Goal: Find specific page/section: Find specific page/section

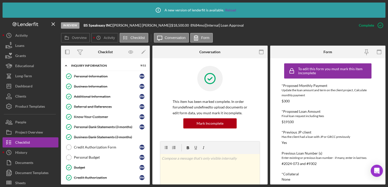
scroll to position [64, 0]
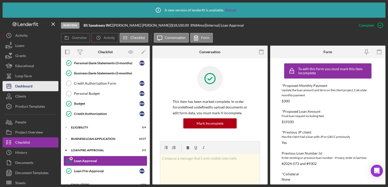
click at [22, 87] on div "Dashboard" at bounding box center [23, 86] width 17 height 11
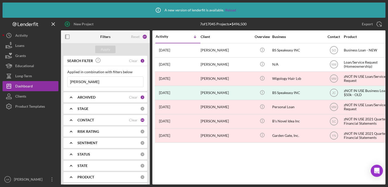
drag, startPoint x: 87, startPoint y: 81, endPoint x: 62, endPoint y: 82, distance: 25.4
click at [62, 82] on div "SEARCH FILTER Clear 1 Applied in combination with filters below [PERSON_NAME] I…" at bounding box center [105, 129] width 89 height 147
paste input "[PERSON_NAME]"
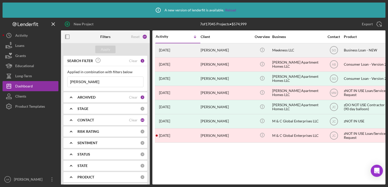
type input "[PERSON_NAME]"
click at [280, 51] on div "Meekness LLC" at bounding box center [297, 50] width 51 height 13
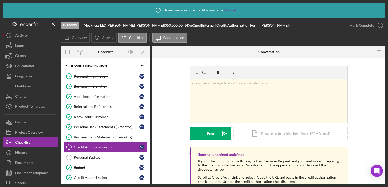
scroll to position [25, 0]
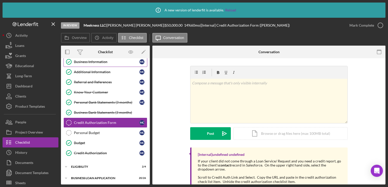
click at [90, 61] on div "Business Information" at bounding box center [106, 62] width 65 height 4
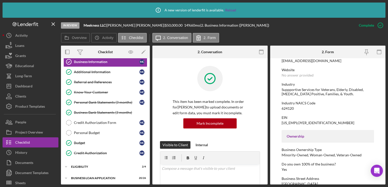
scroll to position [105, 0]
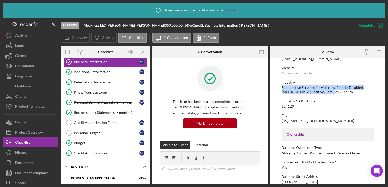
drag, startPoint x: 282, startPoint y: 88, endPoint x: 321, endPoint y: 92, distance: 39.1
click at [321, 92] on div "Suppportive Services for Veterans, Elderly, Disabled, [MEDICAL_DATA] Positive, …" at bounding box center [327, 90] width 92 height 8
drag, startPoint x: 321, startPoint y: 92, endPoint x: 307, endPoint y: 90, distance: 13.7
copy div "Suppportive Services for Veterans, Elderly, Disabled, [MEDICAL_DATA] Positive, …"
